Goal: Find specific page/section: Find specific page/section

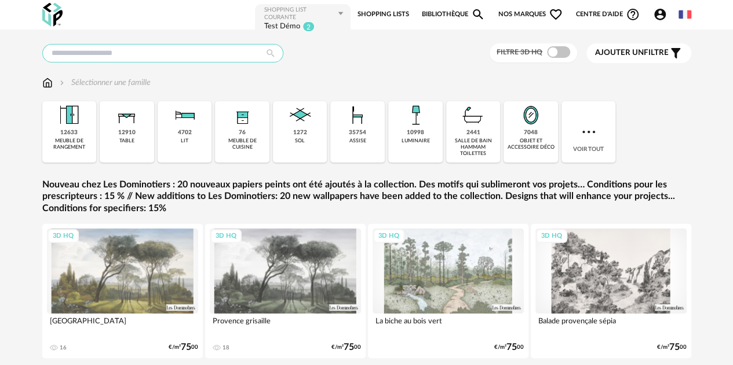
click at [175, 49] on input "text" at bounding box center [162, 53] width 241 height 19
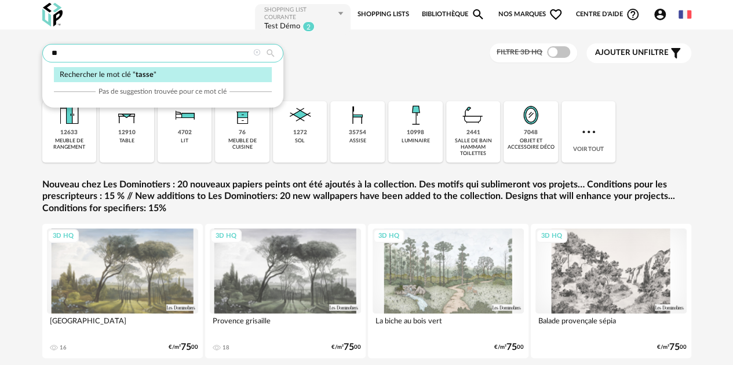
type input "*"
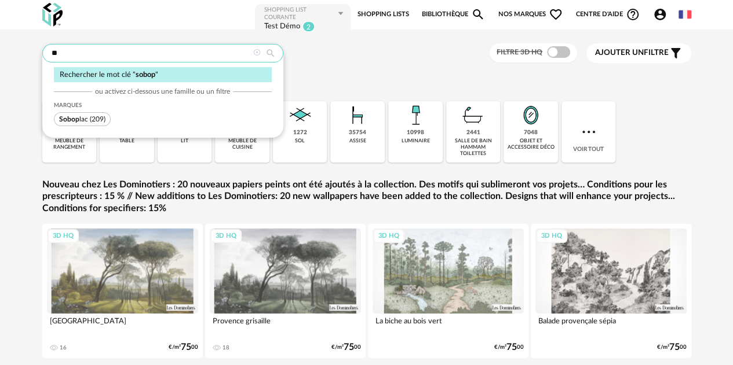
type input "*"
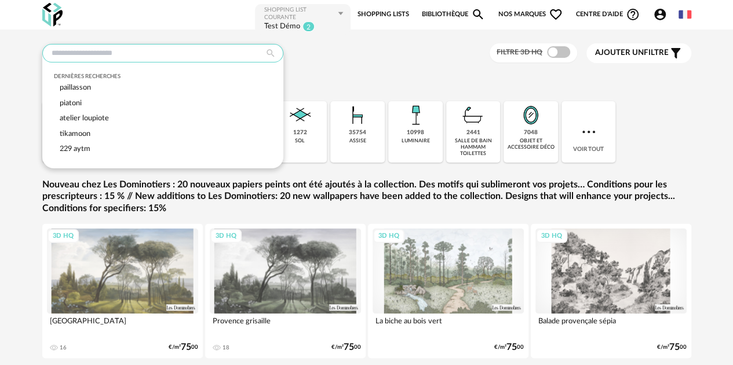
click at [183, 56] on input "text" at bounding box center [162, 53] width 241 height 19
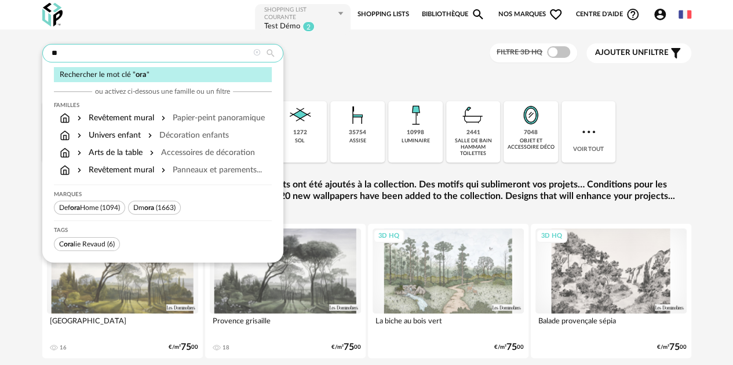
type input "*"
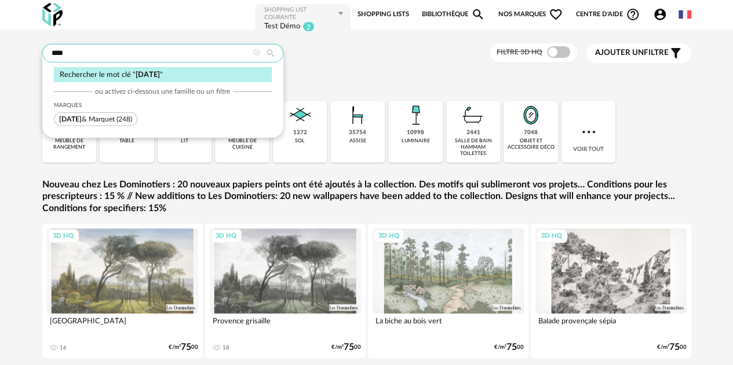
type input "****"
click at [84, 121] on span "[DATE] & Marquet" at bounding box center [87, 119] width 56 height 7
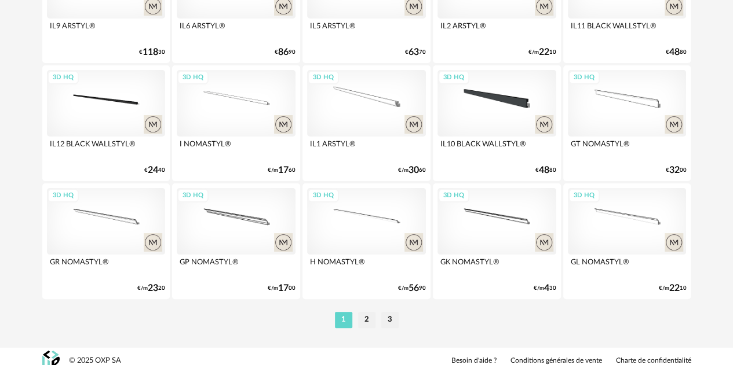
scroll to position [2229, 0]
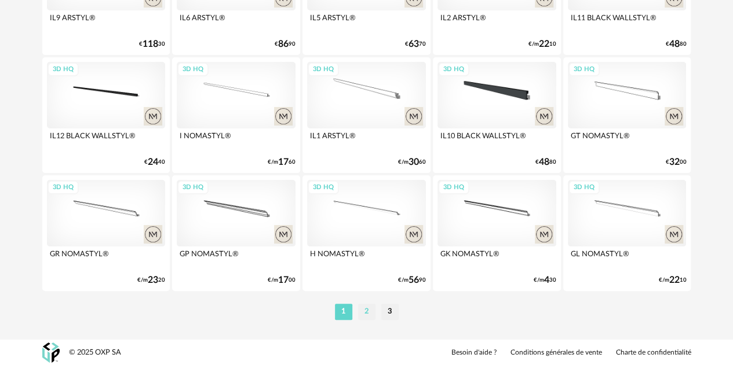
click at [371, 314] on li "2" at bounding box center [366, 312] width 17 height 16
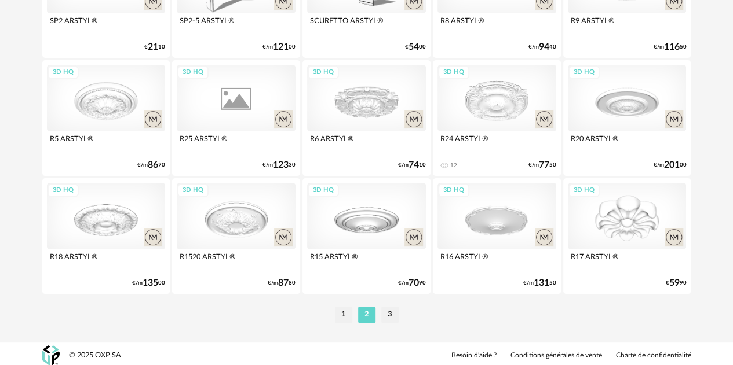
scroll to position [2229, 0]
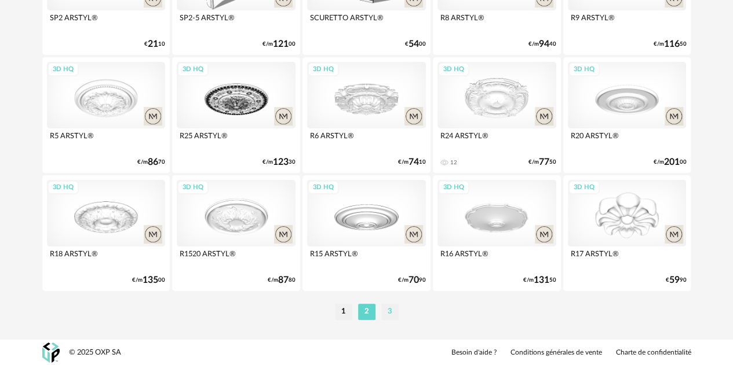
drag, startPoint x: 390, startPoint y: 326, endPoint x: 392, endPoint y: 313, distance: 13.4
click at [392, 313] on li "3" at bounding box center [389, 312] width 17 height 16
